Goal: Complete application form: Complete application form

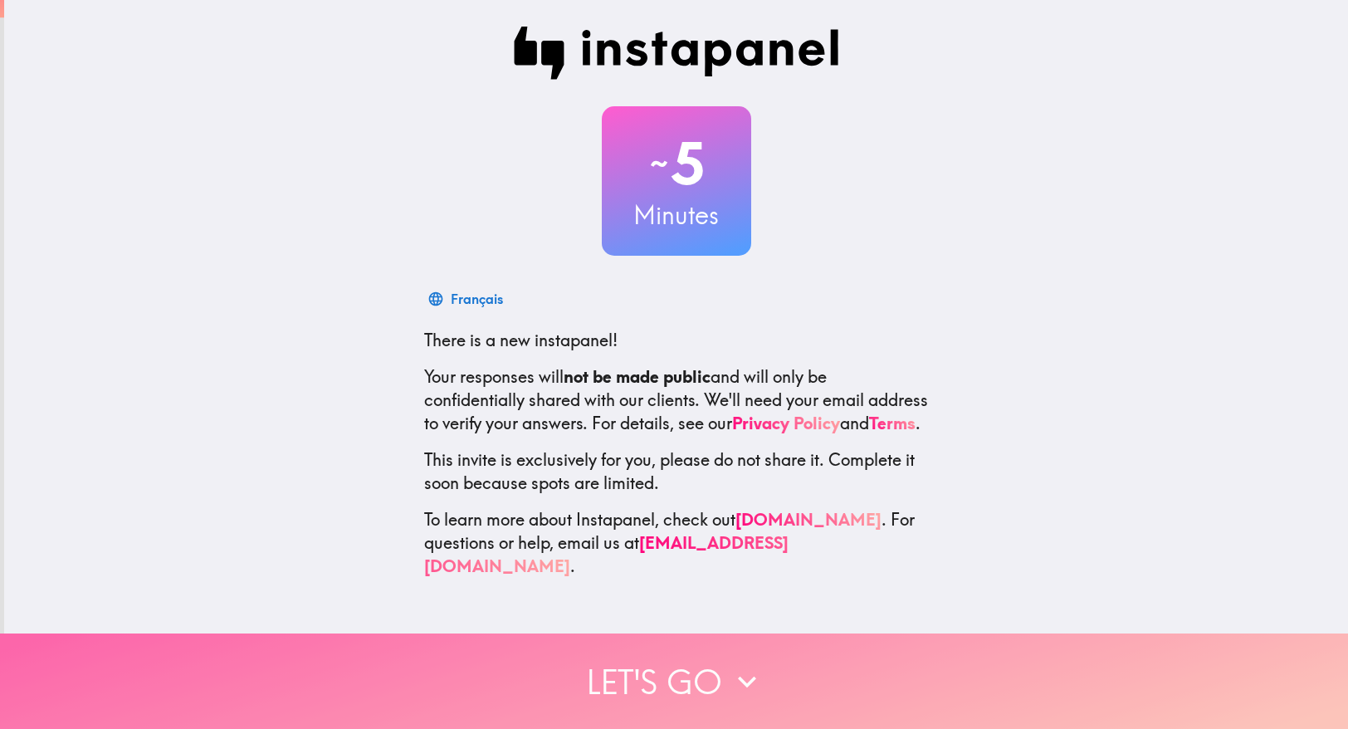
click at [723, 675] on button "Let's go" at bounding box center [674, 680] width 1348 height 95
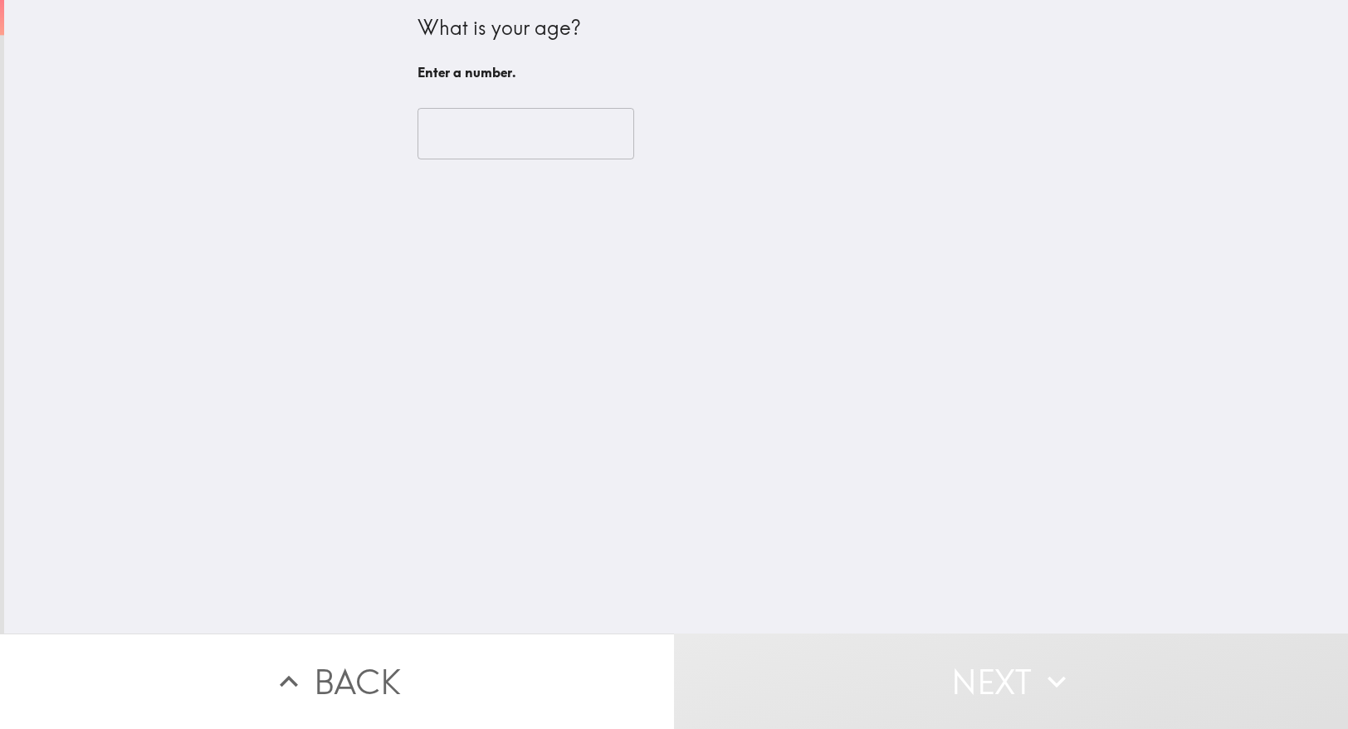
click at [525, 139] on input "number" at bounding box center [526, 133] width 217 height 51
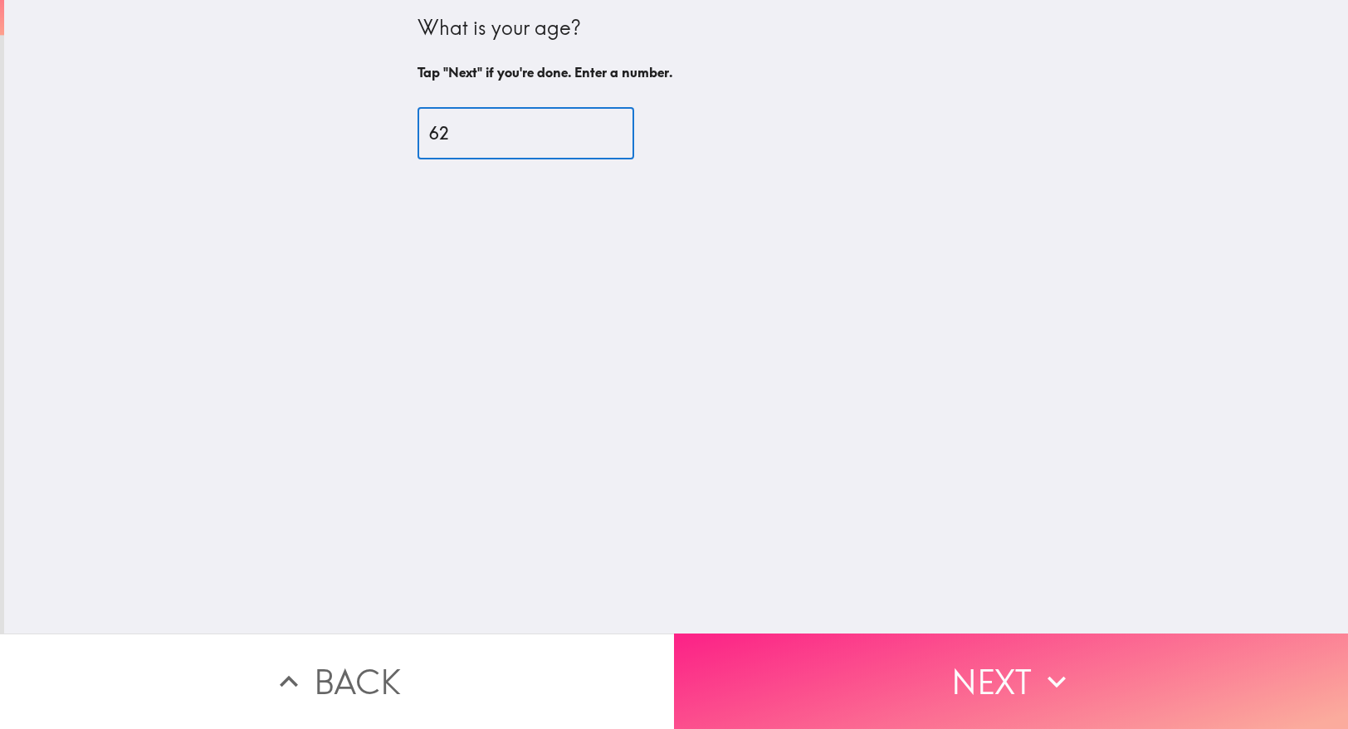
type input "62"
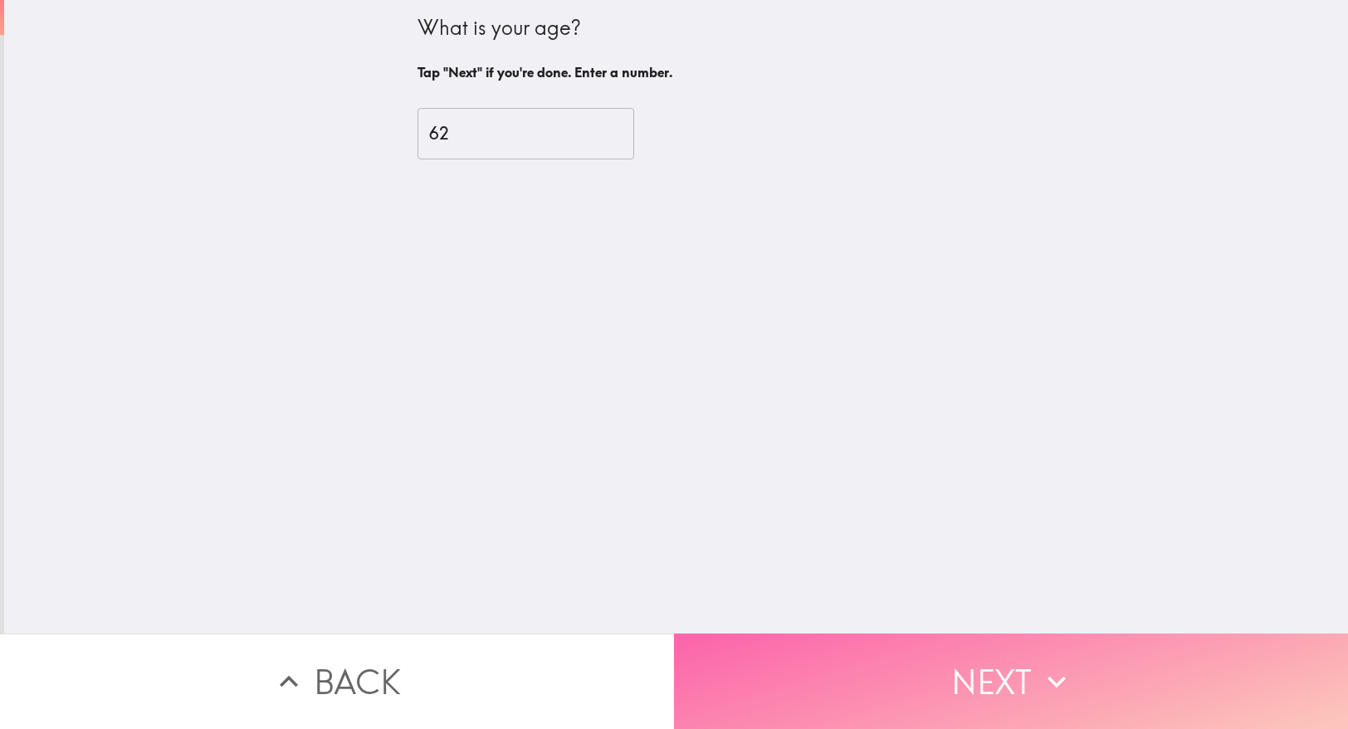
click at [982, 685] on button "Next" at bounding box center [1011, 680] width 674 height 95
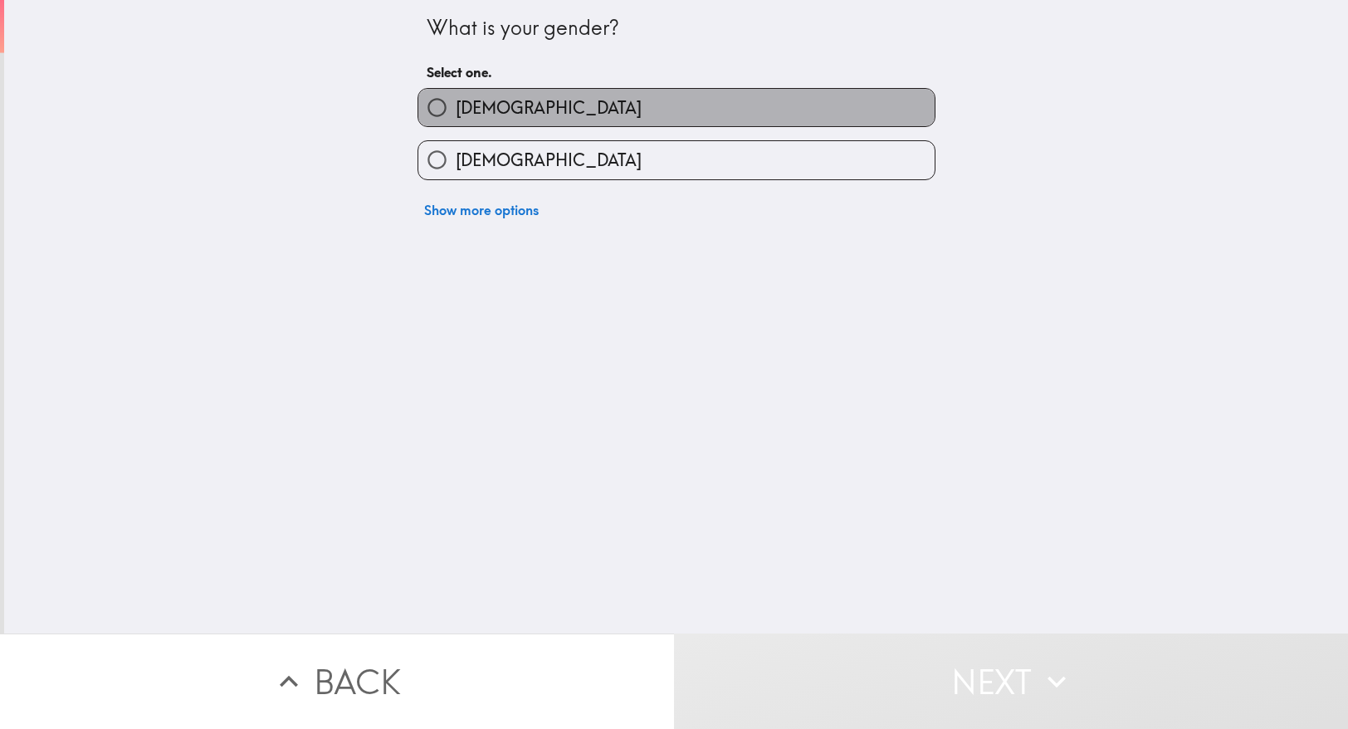
click at [657, 111] on label "[DEMOGRAPHIC_DATA]" at bounding box center [676, 107] width 516 height 37
click at [456, 111] on input "[DEMOGRAPHIC_DATA]" at bounding box center [436, 107] width 37 height 37
radio input "true"
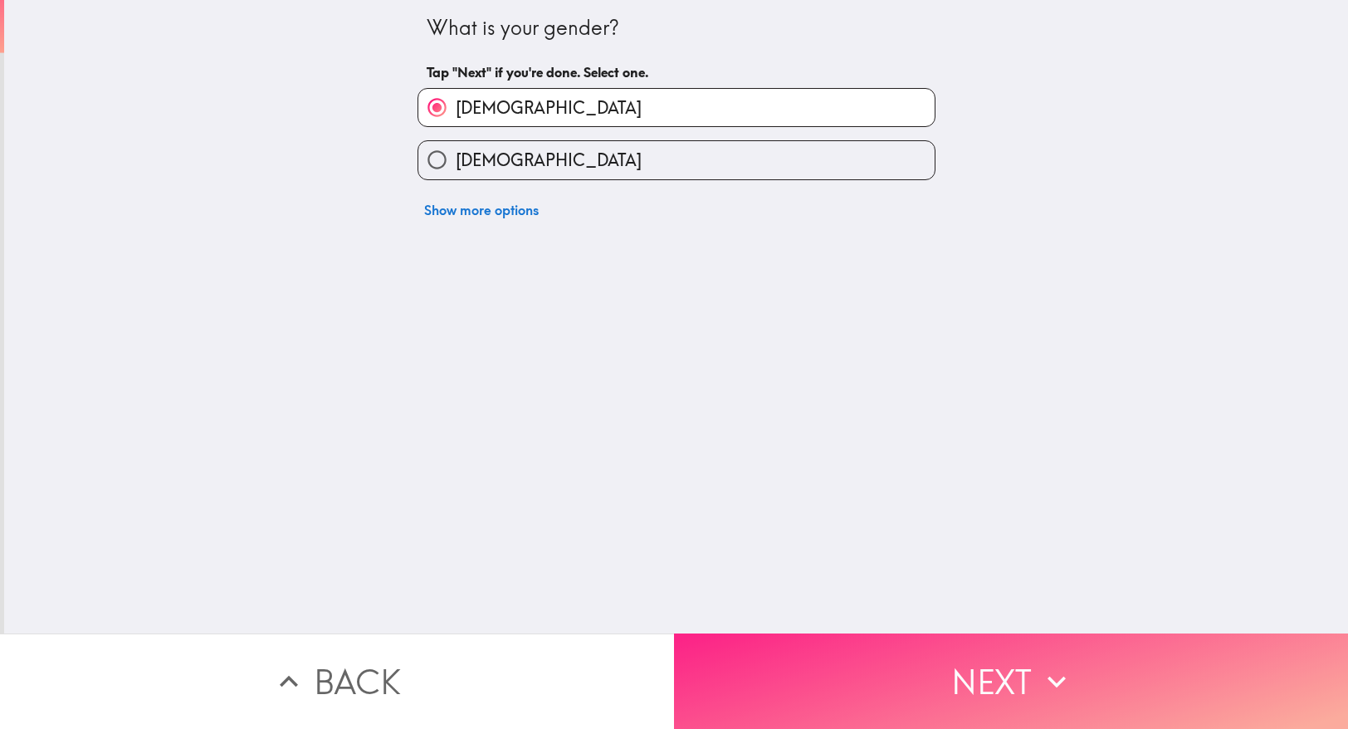
click at [886, 688] on button "Next" at bounding box center [1011, 680] width 674 height 95
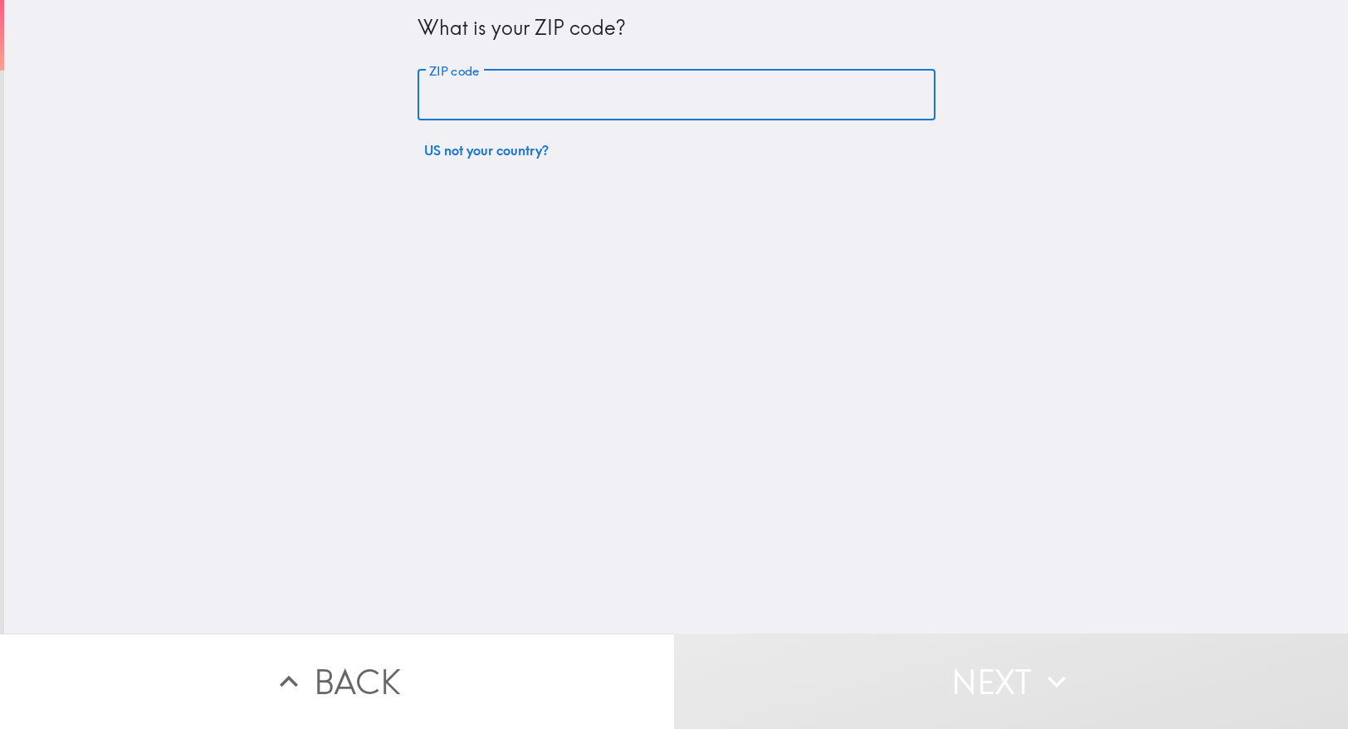
click at [618, 109] on input "ZIP code" at bounding box center [677, 95] width 518 height 51
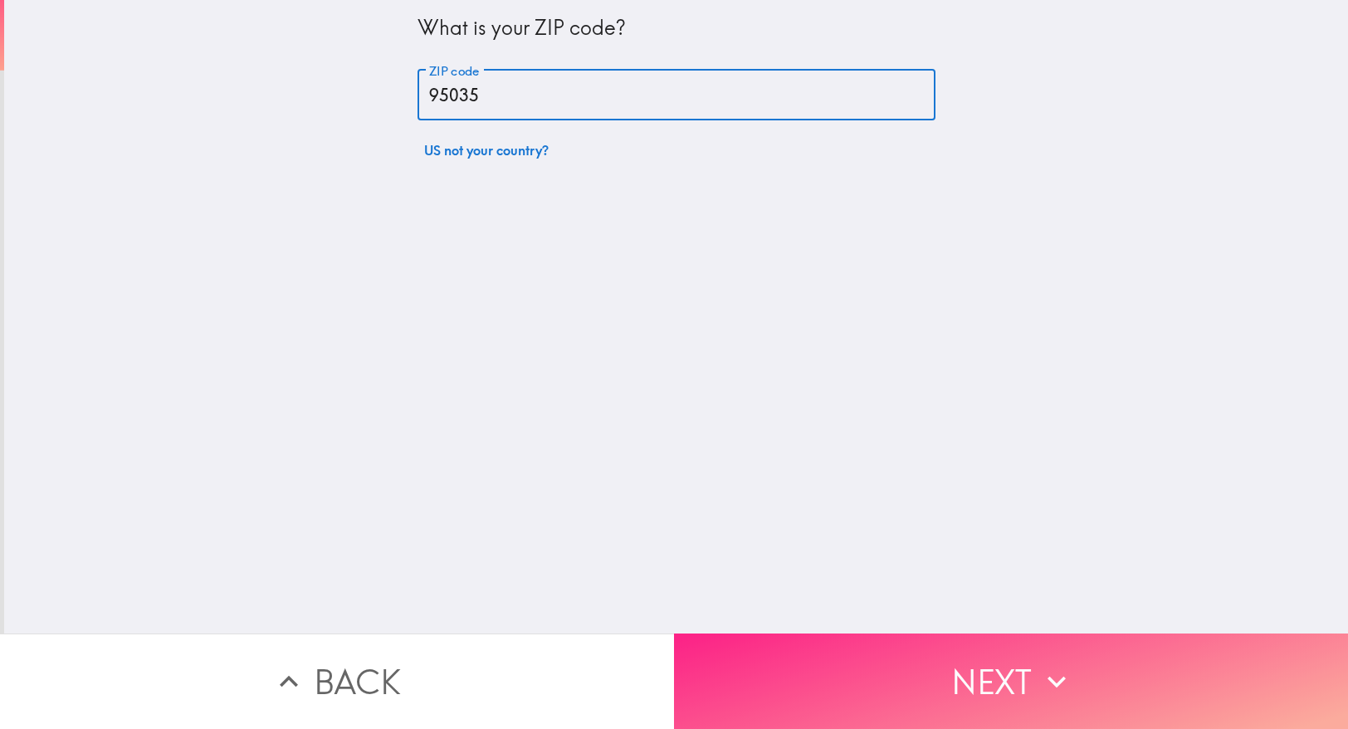
type input "95035"
click at [1000, 690] on button "Next" at bounding box center [1011, 680] width 674 height 95
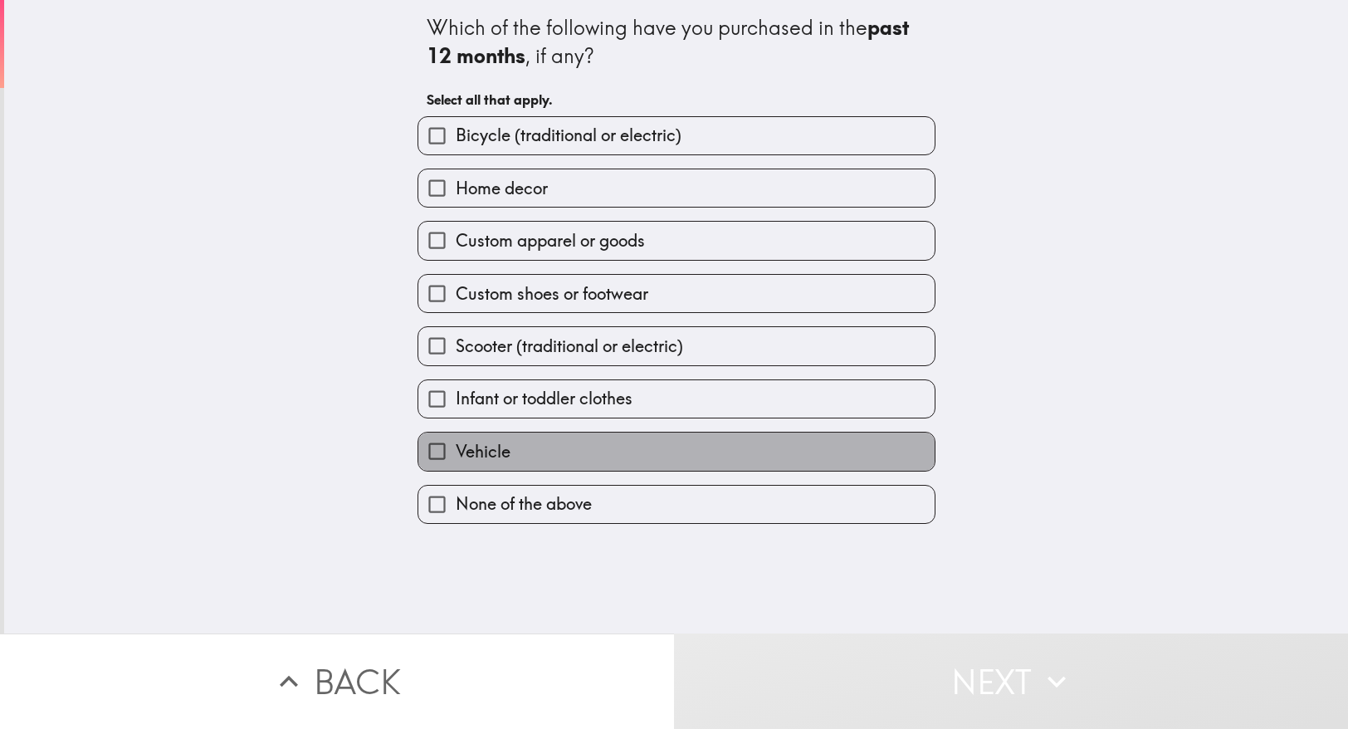
click at [615, 447] on label "Vehicle" at bounding box center [676, 451] width 516 height 37
click at [456, 447] on input "Vehicle" at bounding box center [436, 451] width 37 height 37
checkbox input "true"
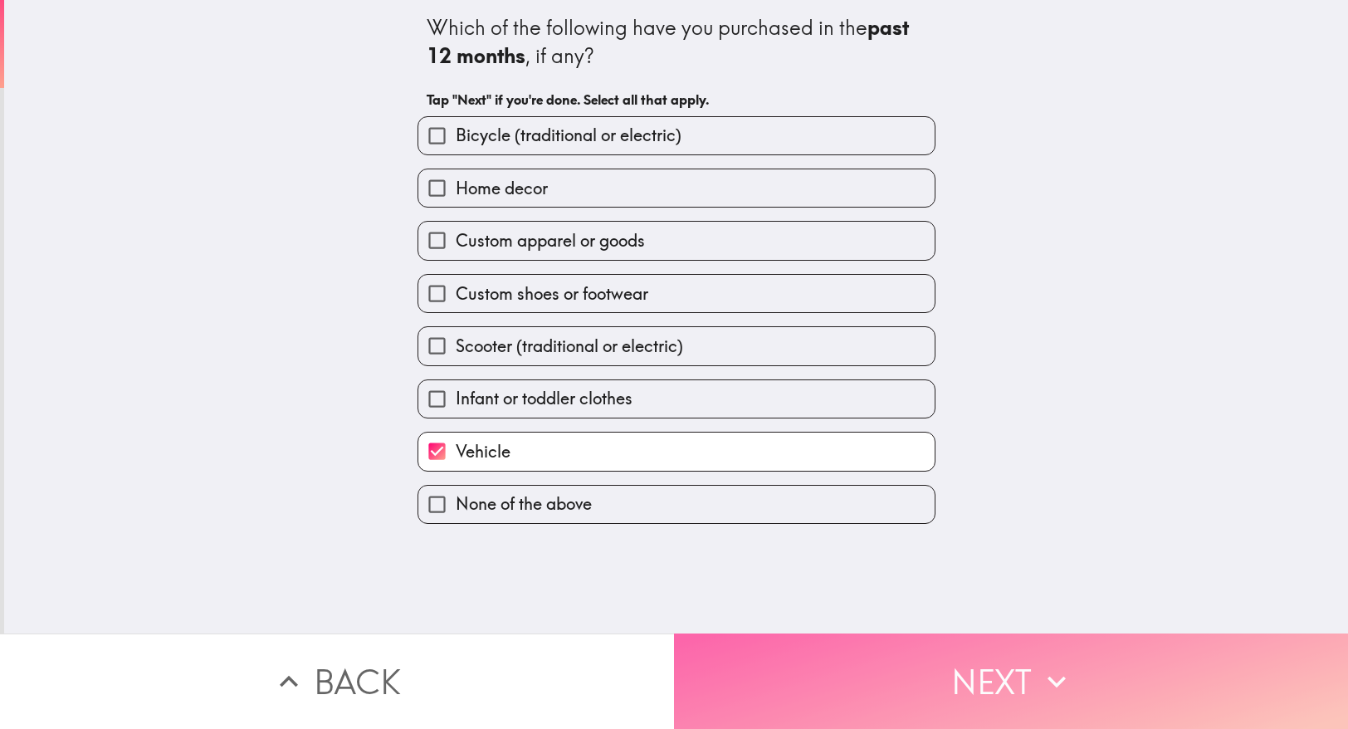
click at [824, 685] on button "Next" at bounding box center [1011, 680] width 674 height 95
